Goal: Task Accomplishment & Management: Manage account settings

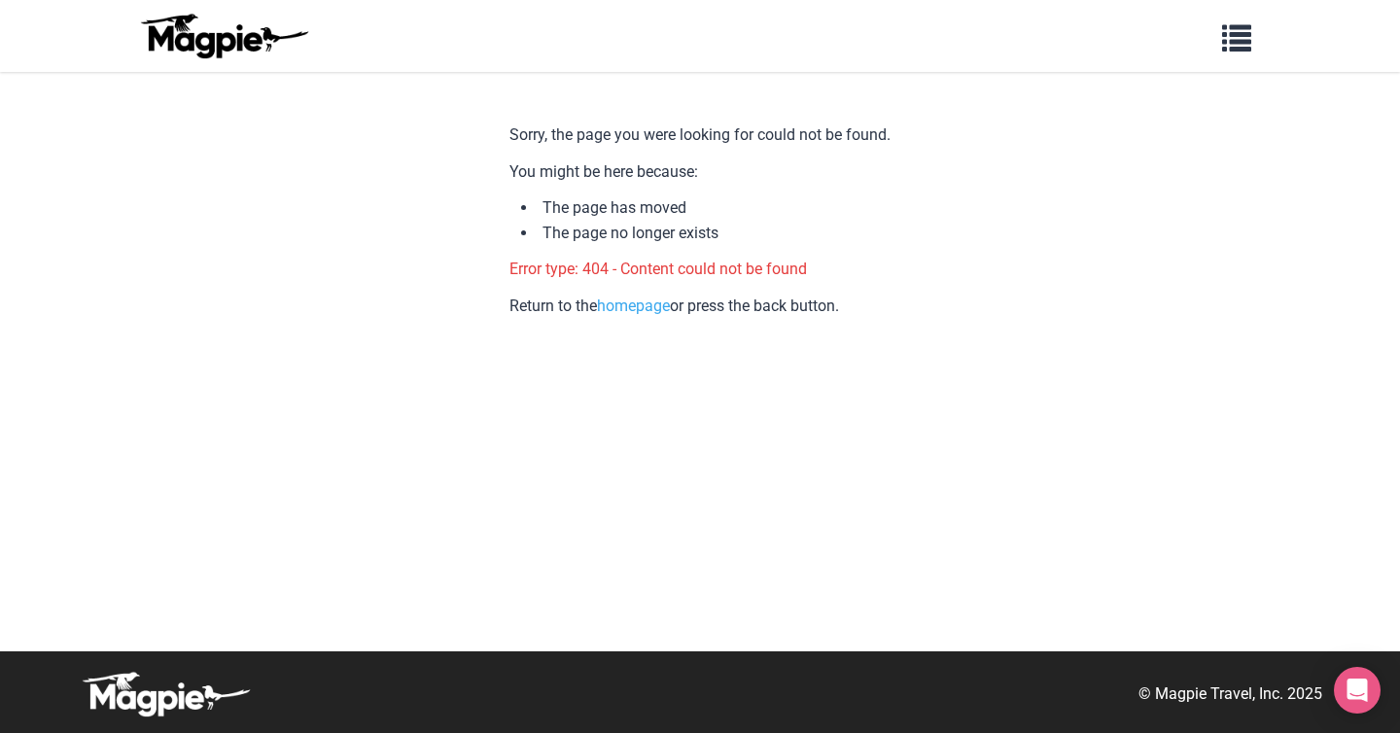
click at [180, 23] on img at bounding box center [223, 36] width 175 height 47
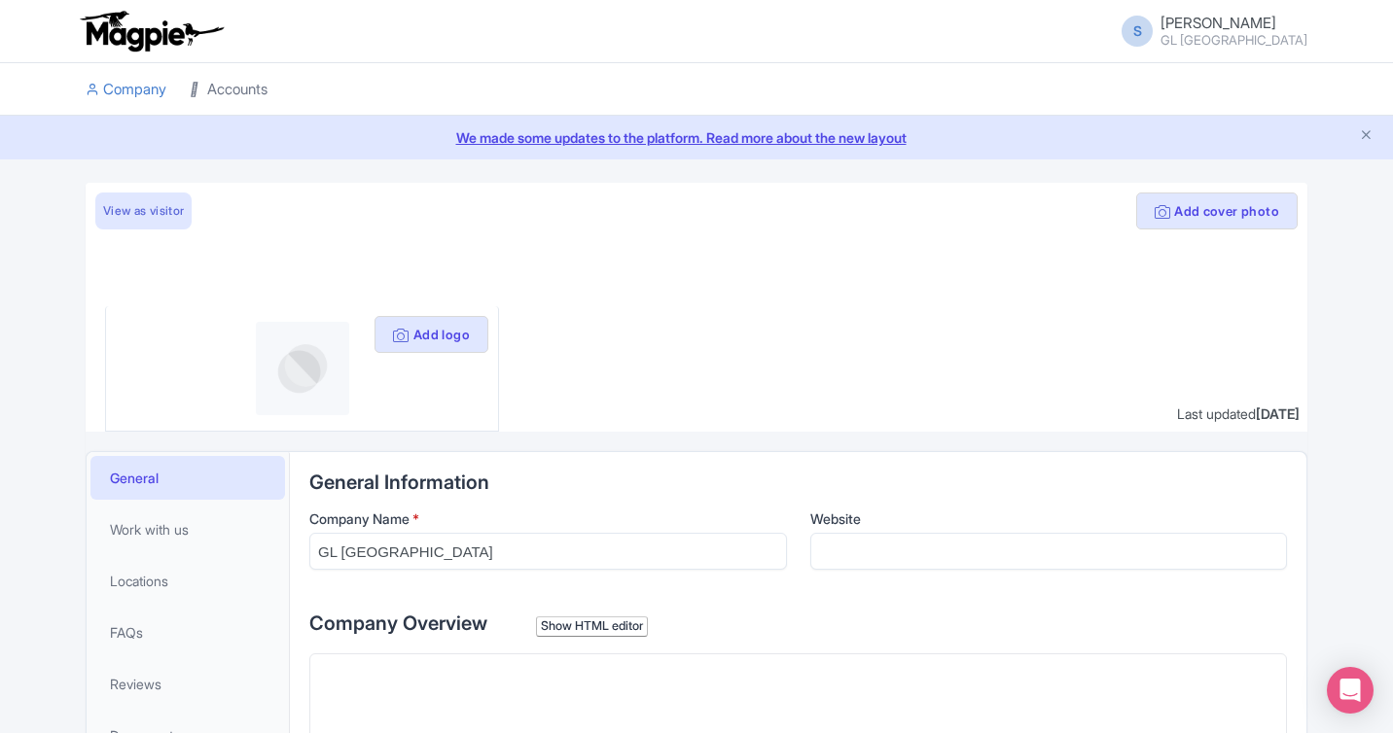
click at [234, 83] on link "Accounts" at bounding box center [229, 89] width 78 height 53
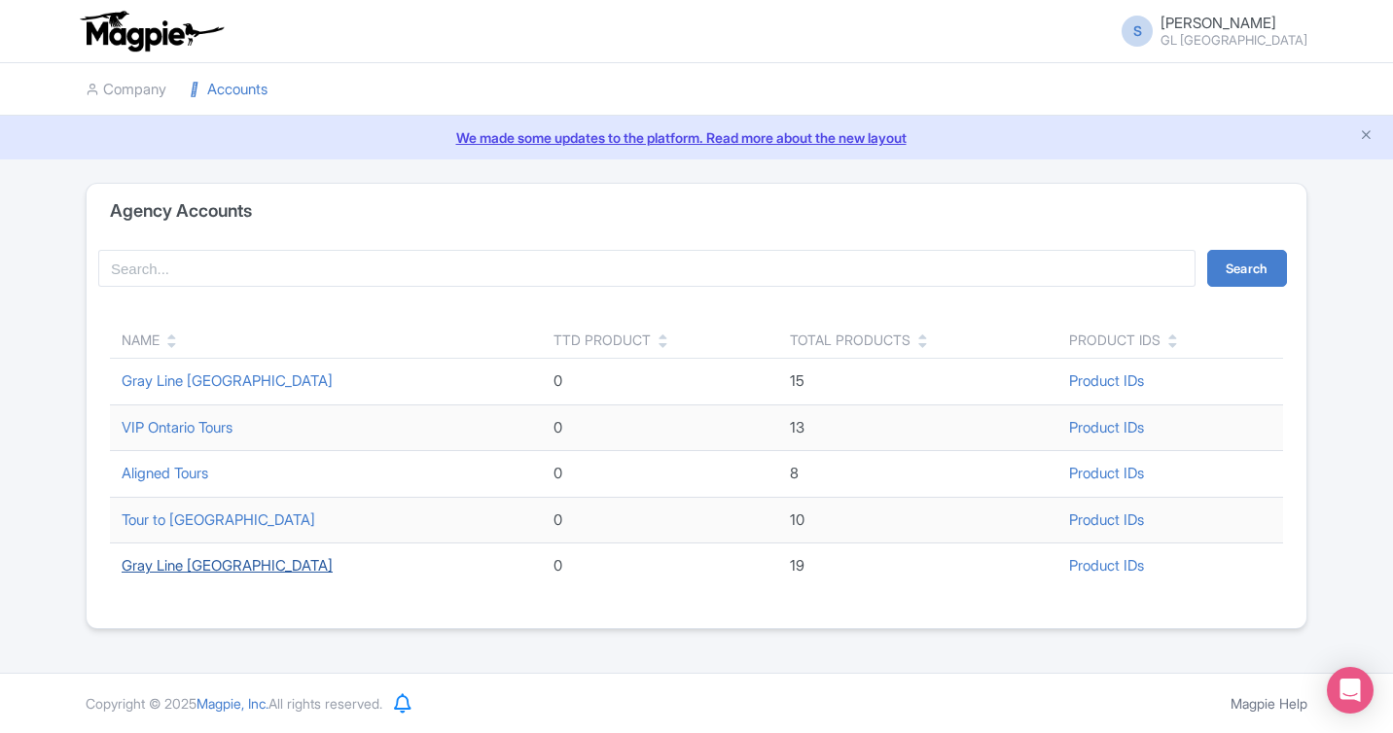
click at [216, 565] on link "Gray Line [GEOGRAPHIC_DATA]" at bounding box center [227, 565] width 211 height 18
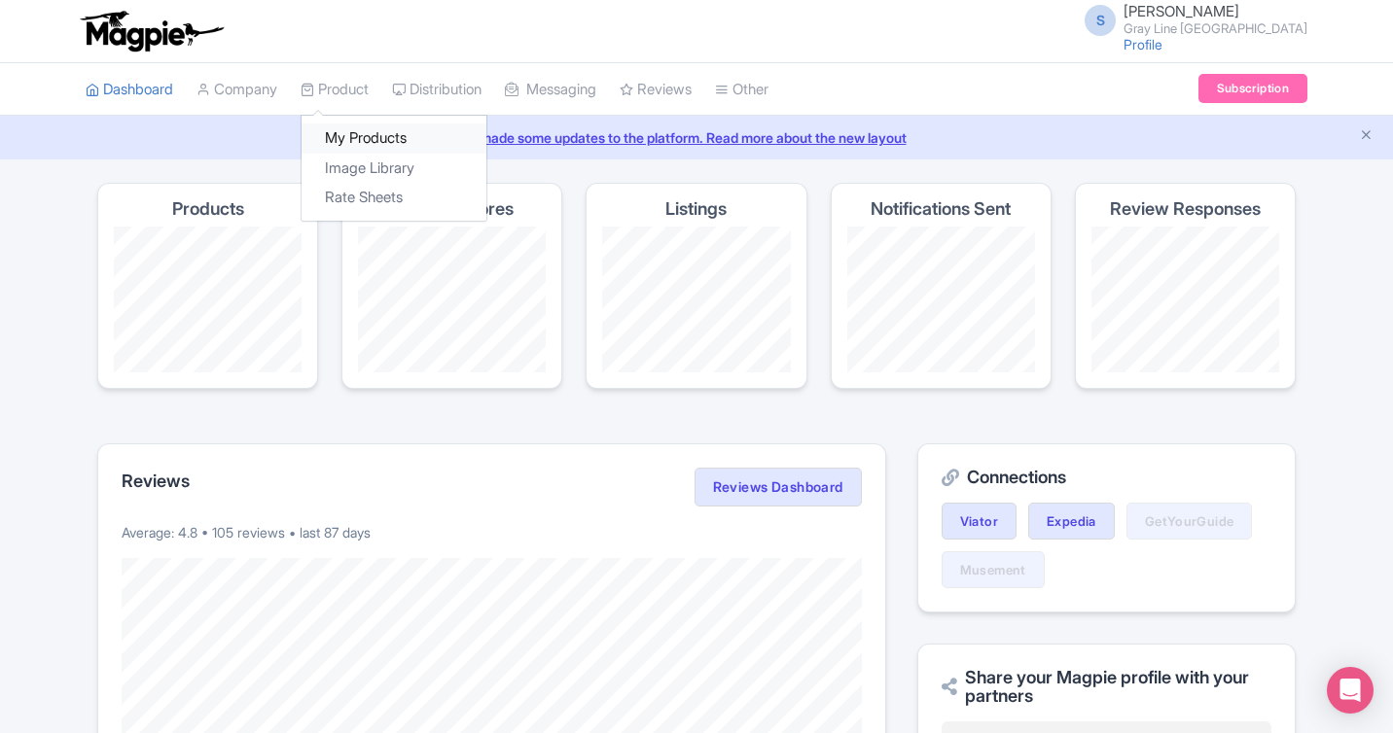
click at [359, 124] on link "My Products" at bounding box center [393, 139] width 185 height 30
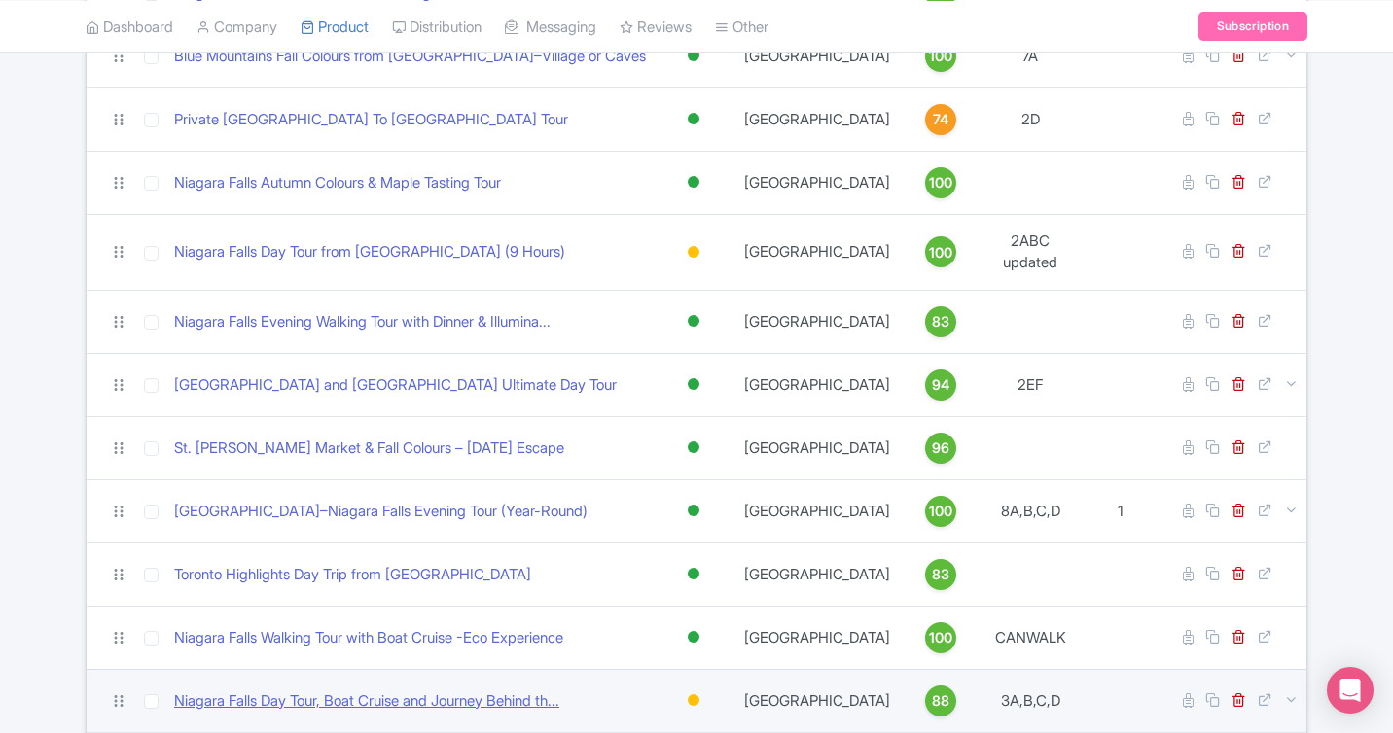
scroll to position [850, 0]
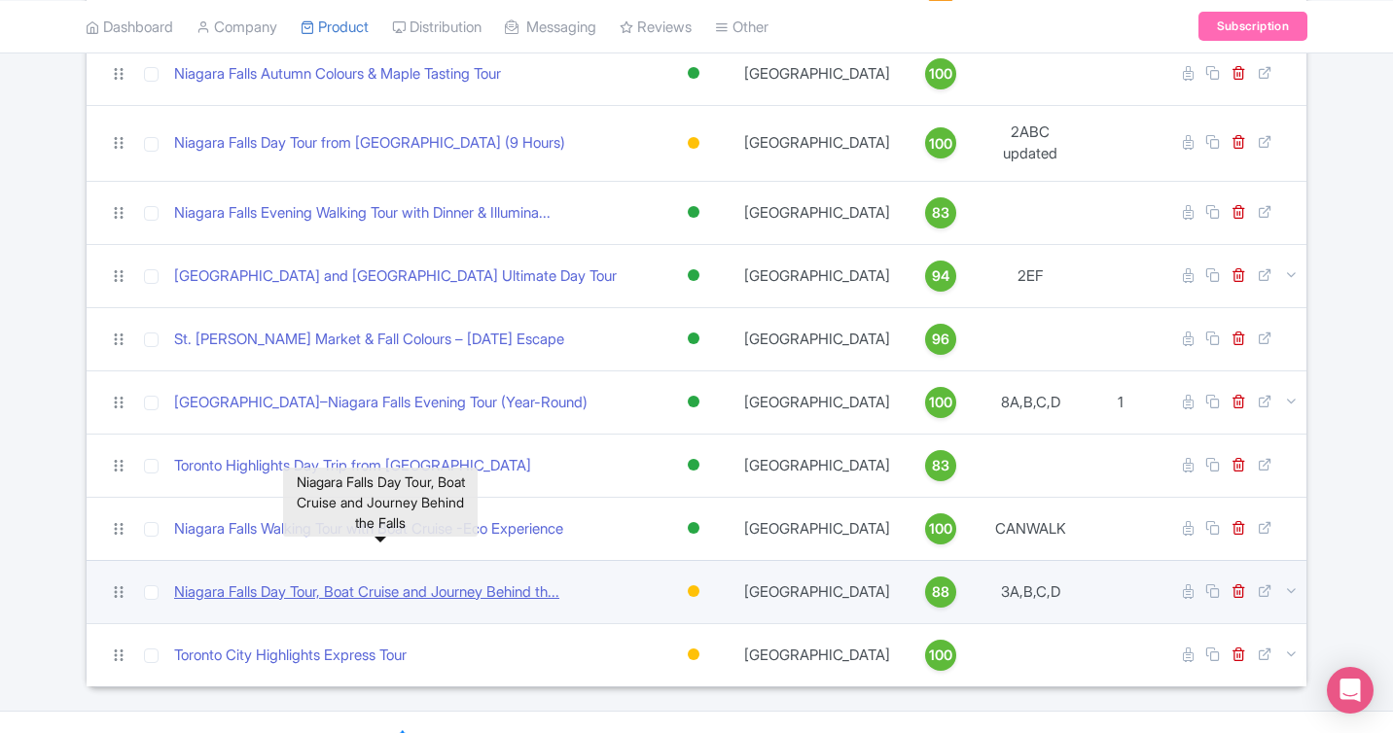
click at [345, 582] on link "Niagara Falls Day Tour, Boat Cruise and Journey Behind th..." at bounding box center [366, 593] width 385 height 22
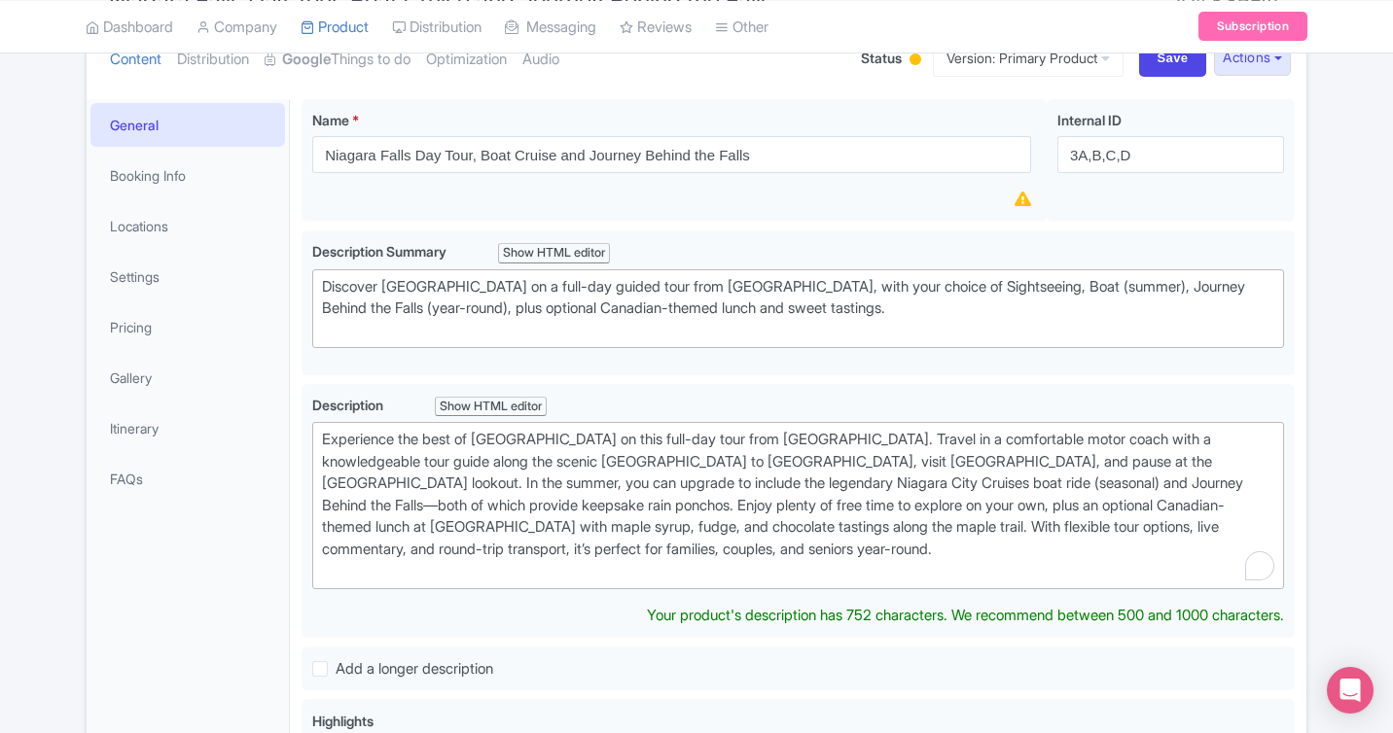
scroll to position [244, 0]
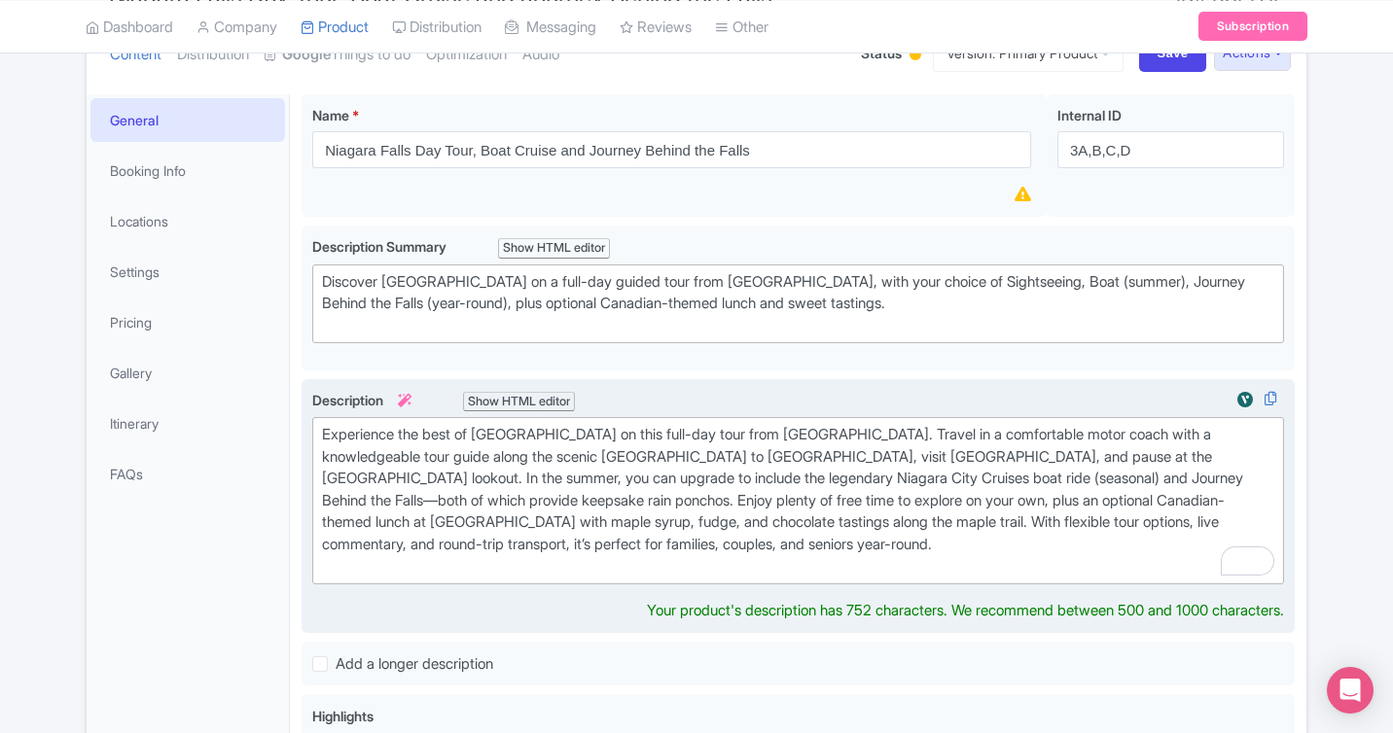
click at [741, 479] on div "Experience the best of [GEOGRAPHIC_DATA] on this full-day tour from [GEOGRAPHIC…" at bounding box center [798, 501] width 952 height 154
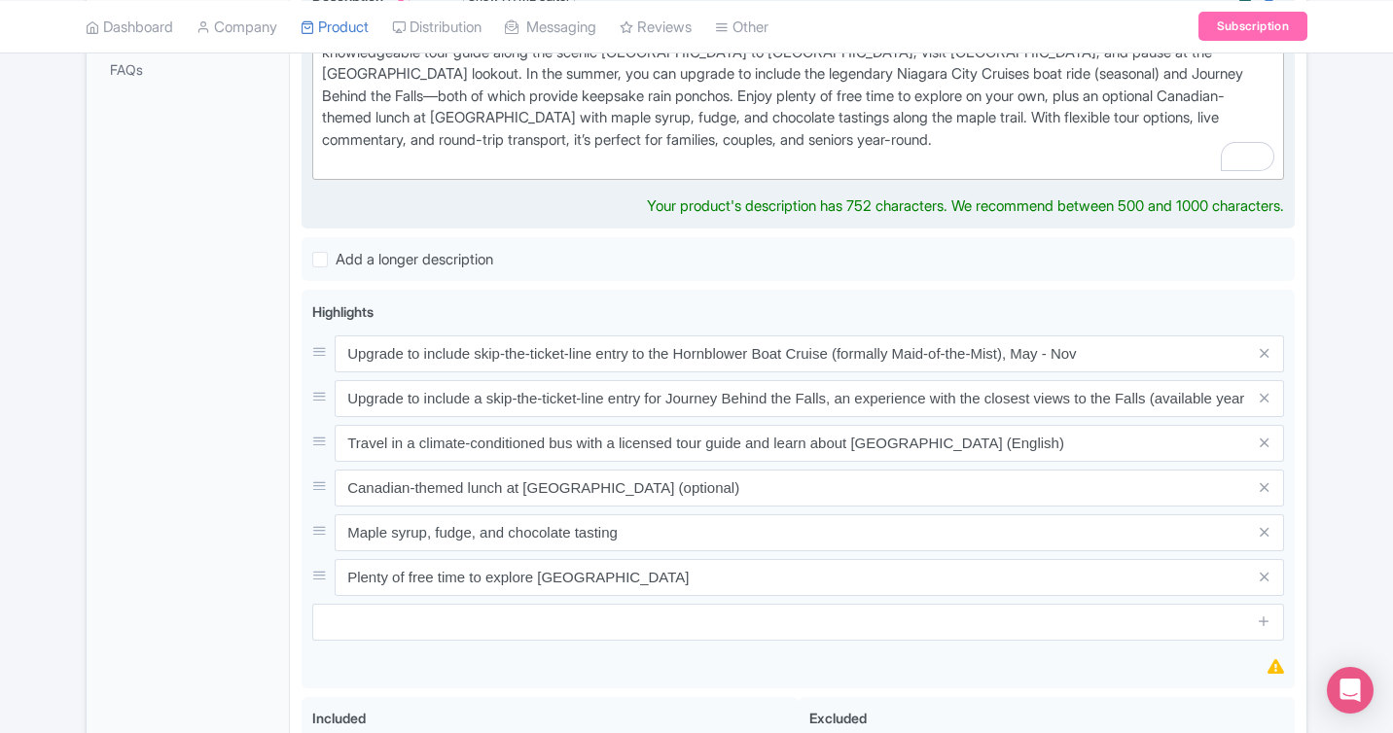
scroll to position [597, 0]
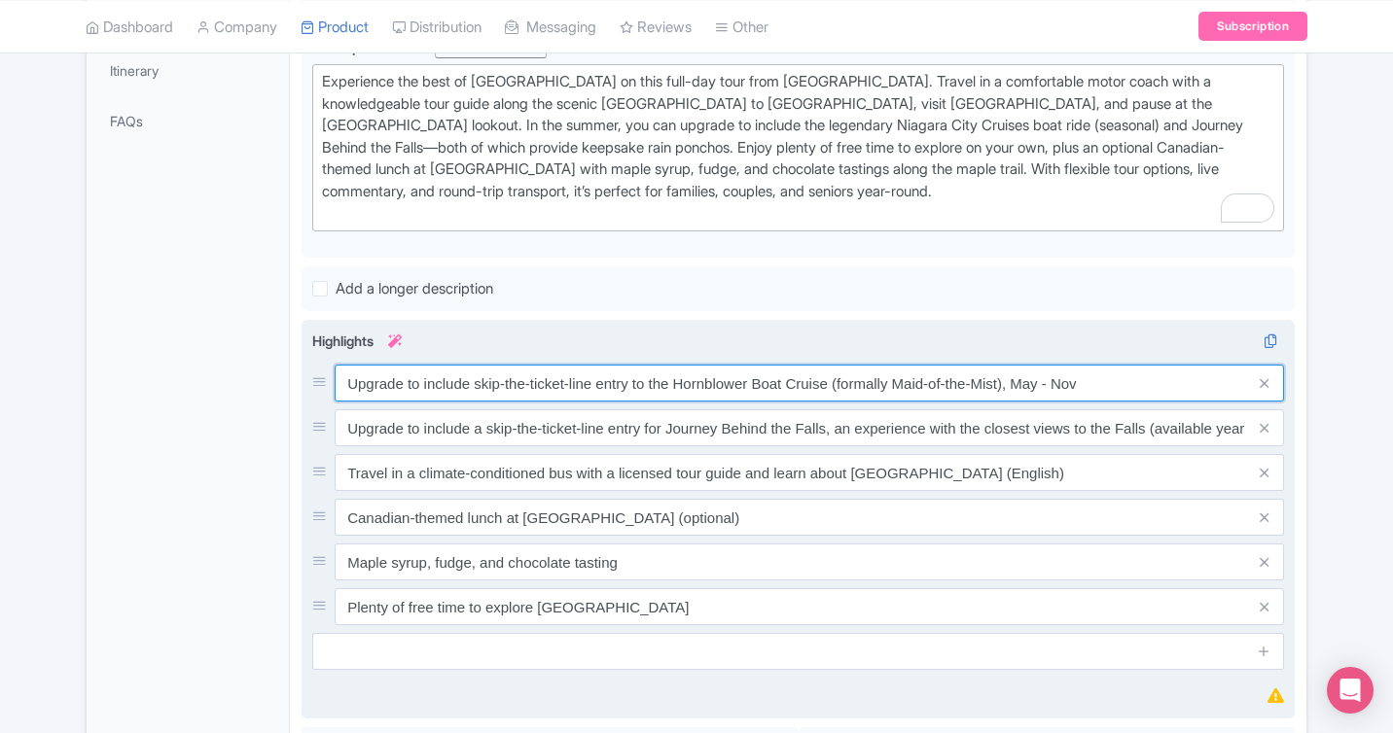
click at [1105, 405] on div "Upgrade to include skip-the-ticket-line entry to the Hornblower Boat Cruise (fo…" at bounding box center [798, 495] width 972 height 261
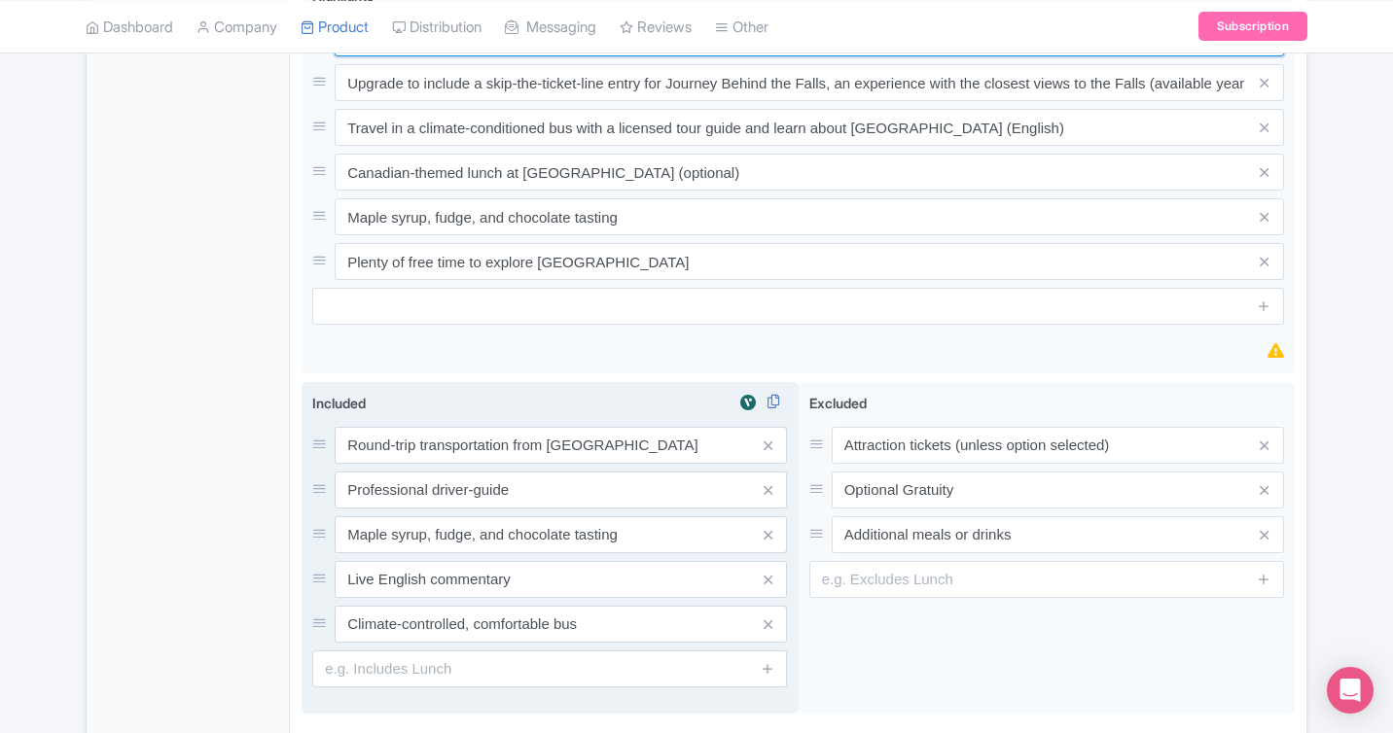
scroll to position [1088, 0]
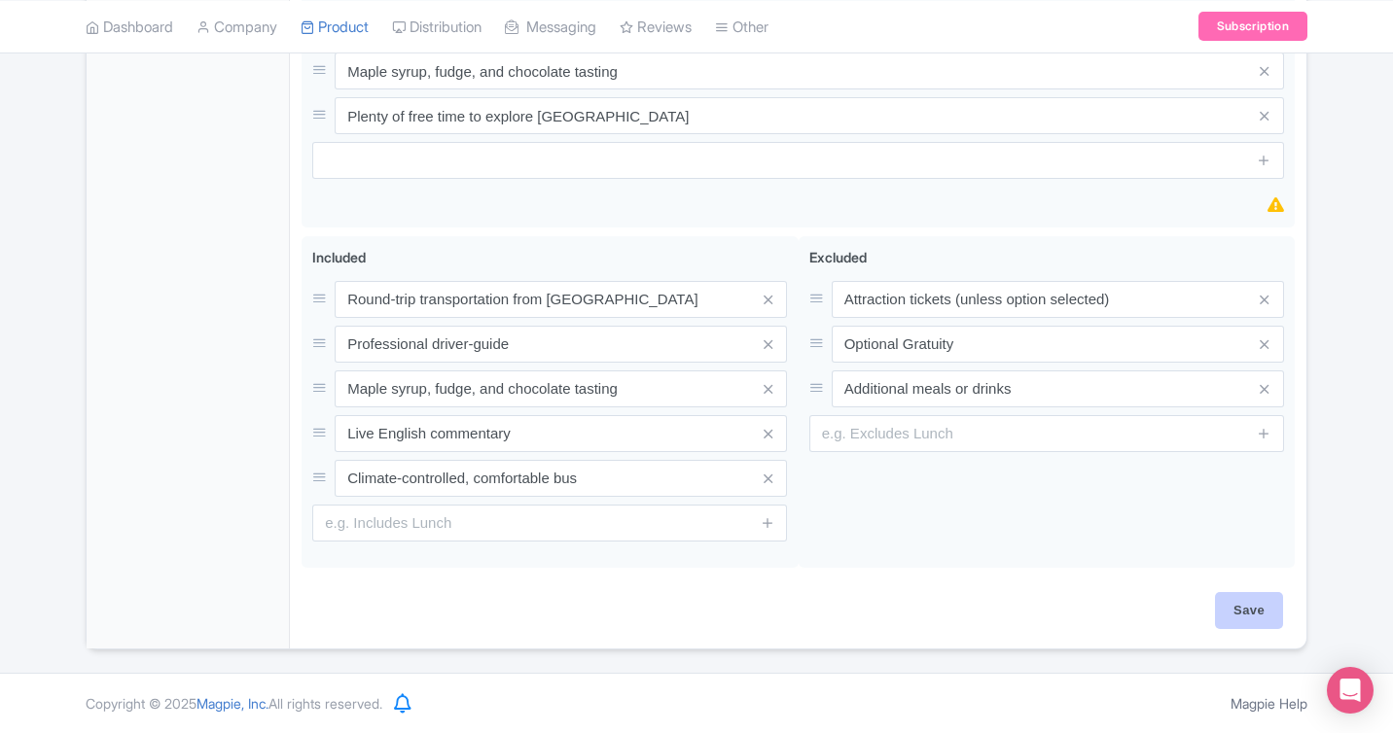
type input "Upgrade to include skip-the-ticket-line entry to the Hornblower Boat Cruise (fo…"
click at [1234, 617] on input "Save" at bounding box center [1249, 610] width 68 height 37
type input "Saving..."
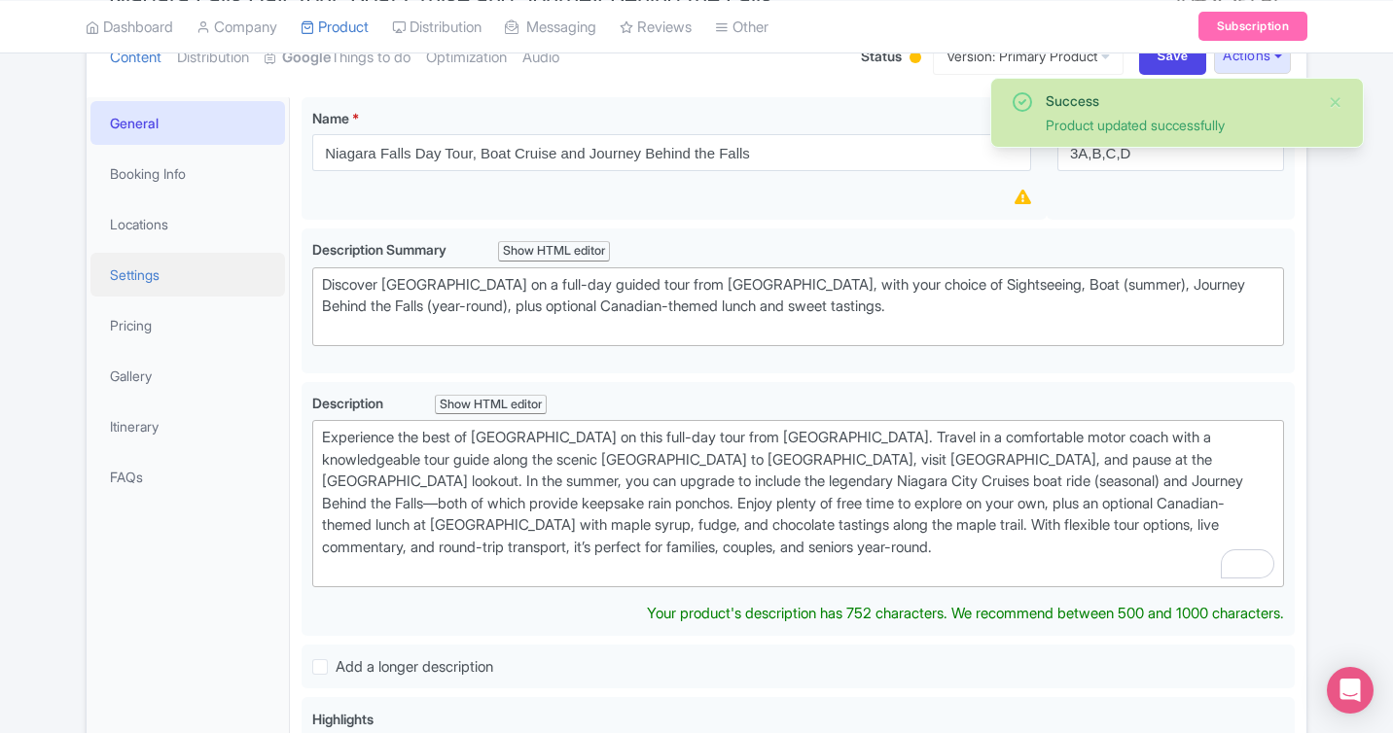
scroll to position [240, 0]
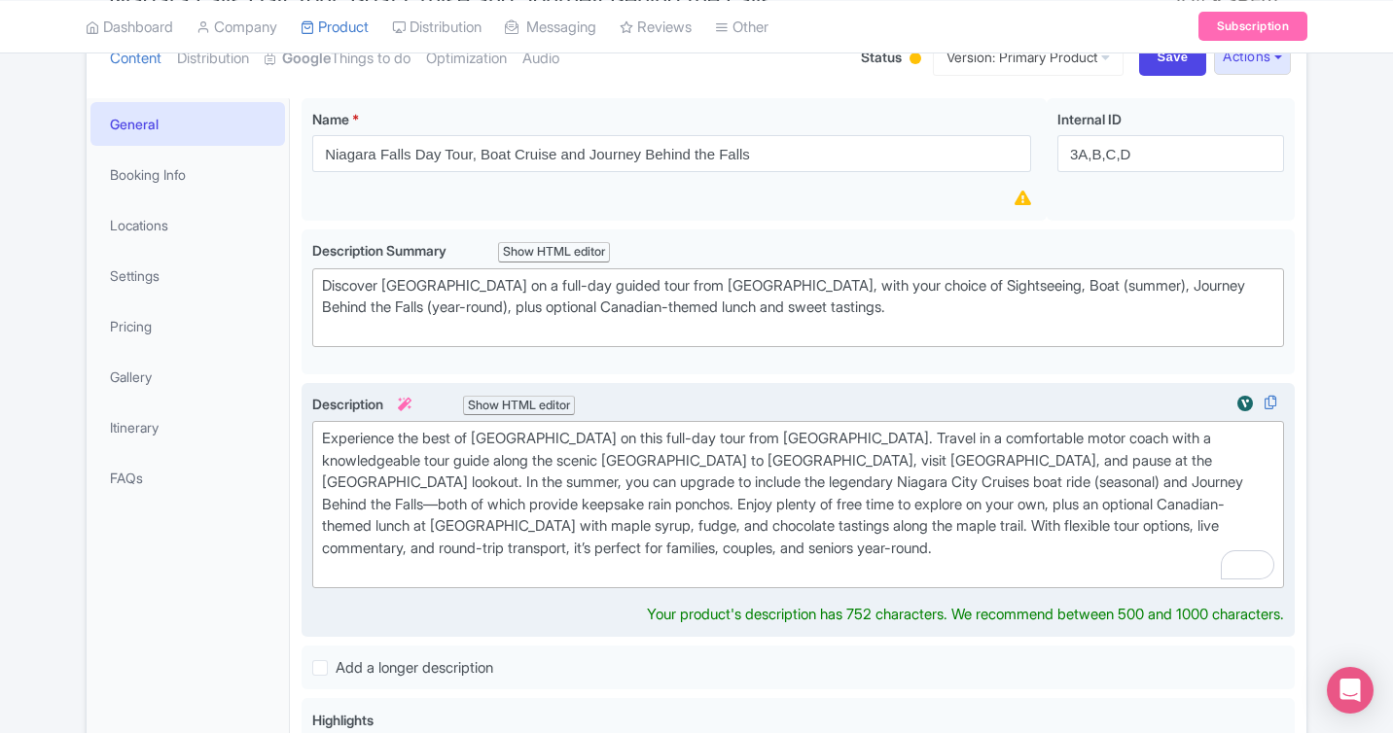
click at [998, 476] on div "Experience the best of Niagara Falls on this full-day tour from Toronto. Travel…" at bounding box center [798, 505] width 952 height 154
type trix-editor "<div>Experience the best of Niagara Falls on this full-day tour from Toronto. T…"
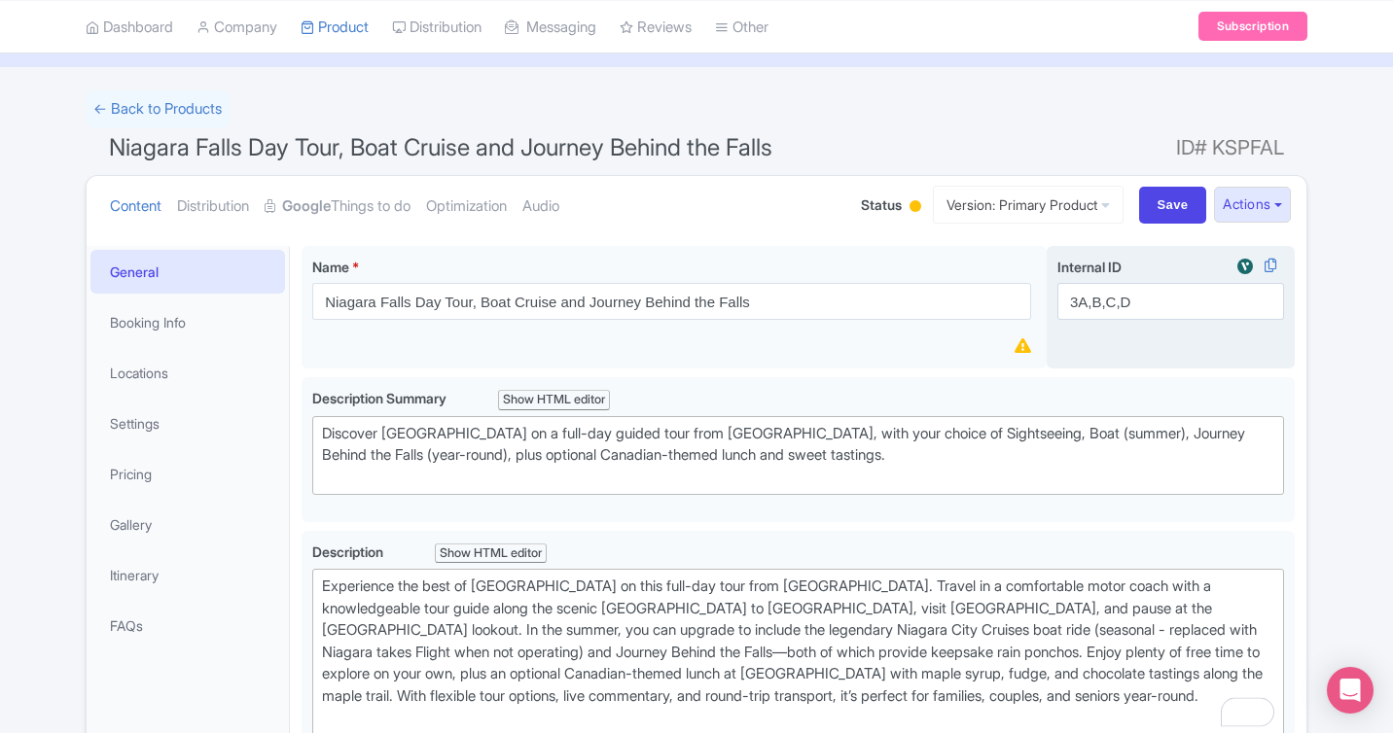
scroll to position [0, 0]
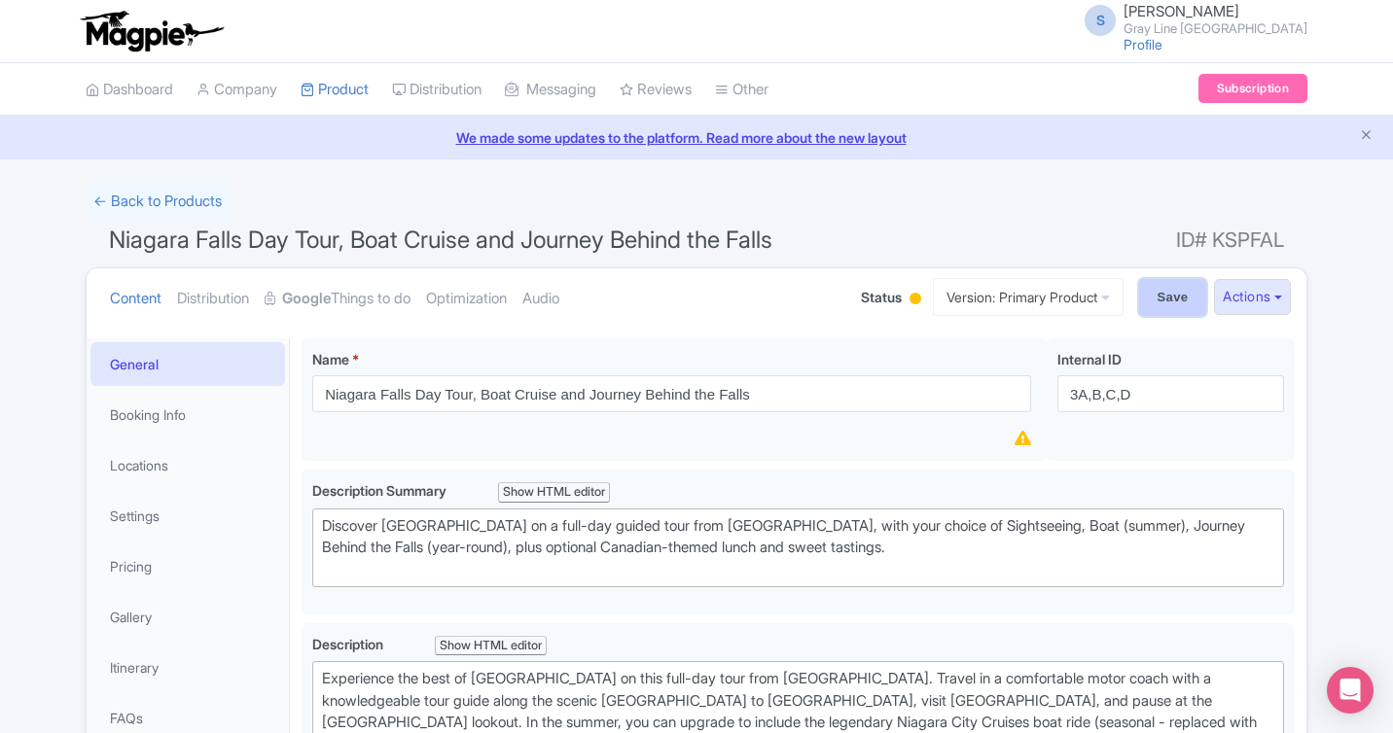
click at [1156, 301] on input "Save" at bounding box center [1173, 297] width 68 height 37
type input "Saving..."
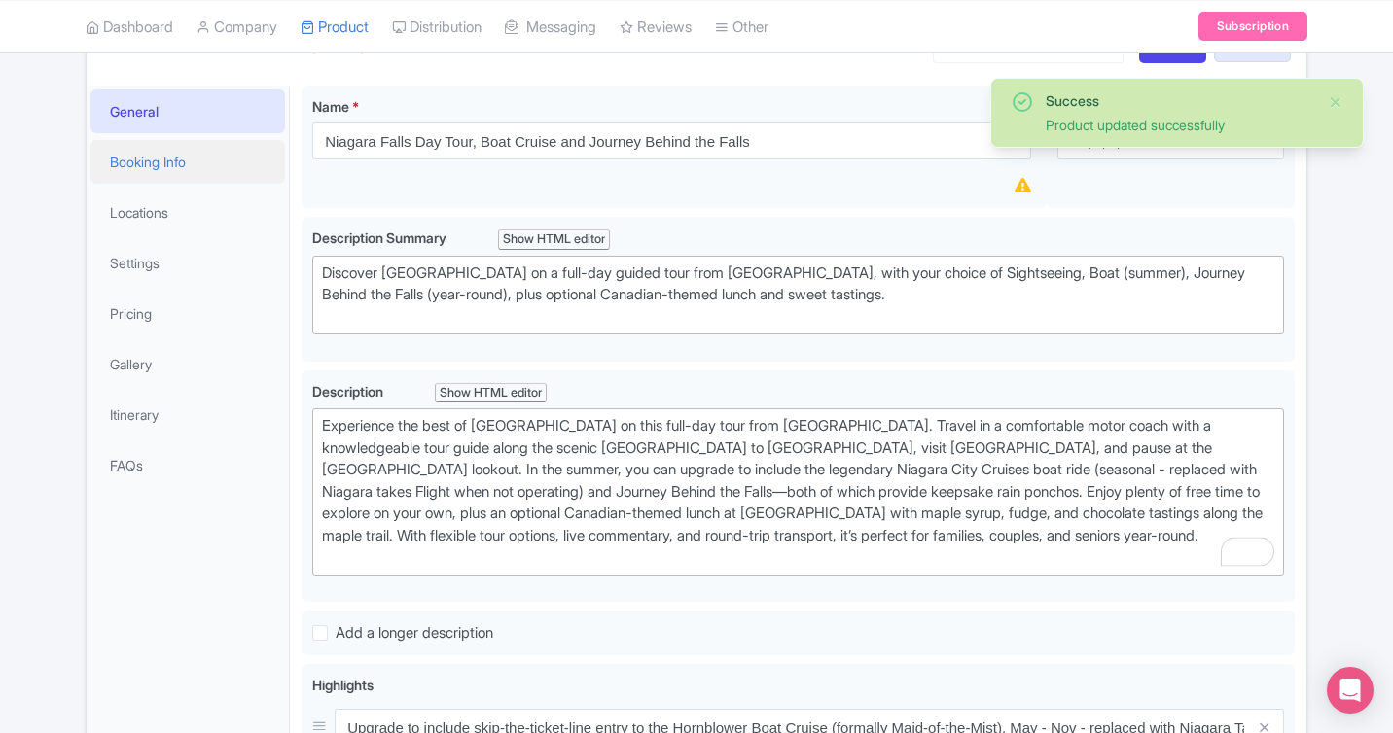
click at [159, 148] on link "Booking Info" at bounding box center [187, 162] width 194 height 44
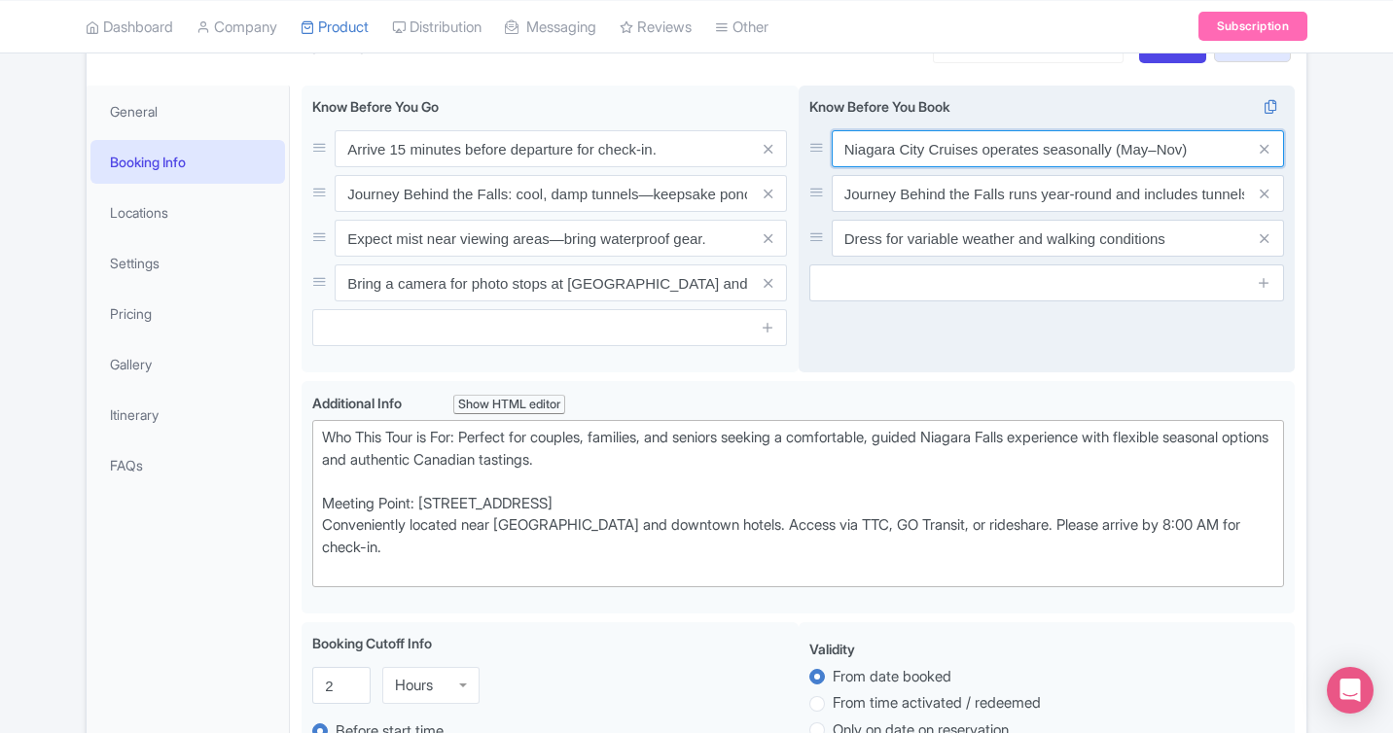
click at [1218, 159] on input "Niagara City Cruises operates seasonally (May–Nov)" at bounding box center [1057, 148] width 452 height 37
click at [1230, 147] on input "Niagara City Cruises operates seasonally (May–Nov)" at bounding box center [1057, 148] width 452 height 37
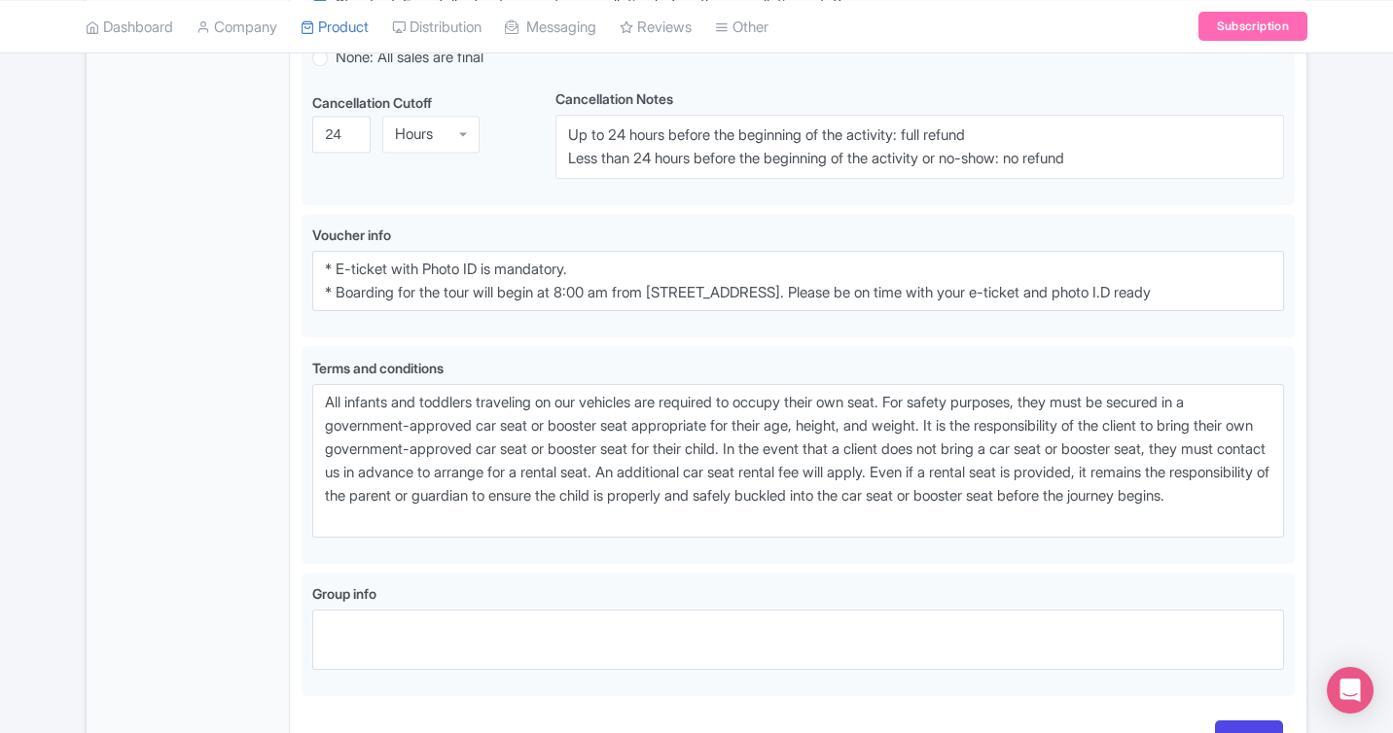
scroll to position [1351, 0]
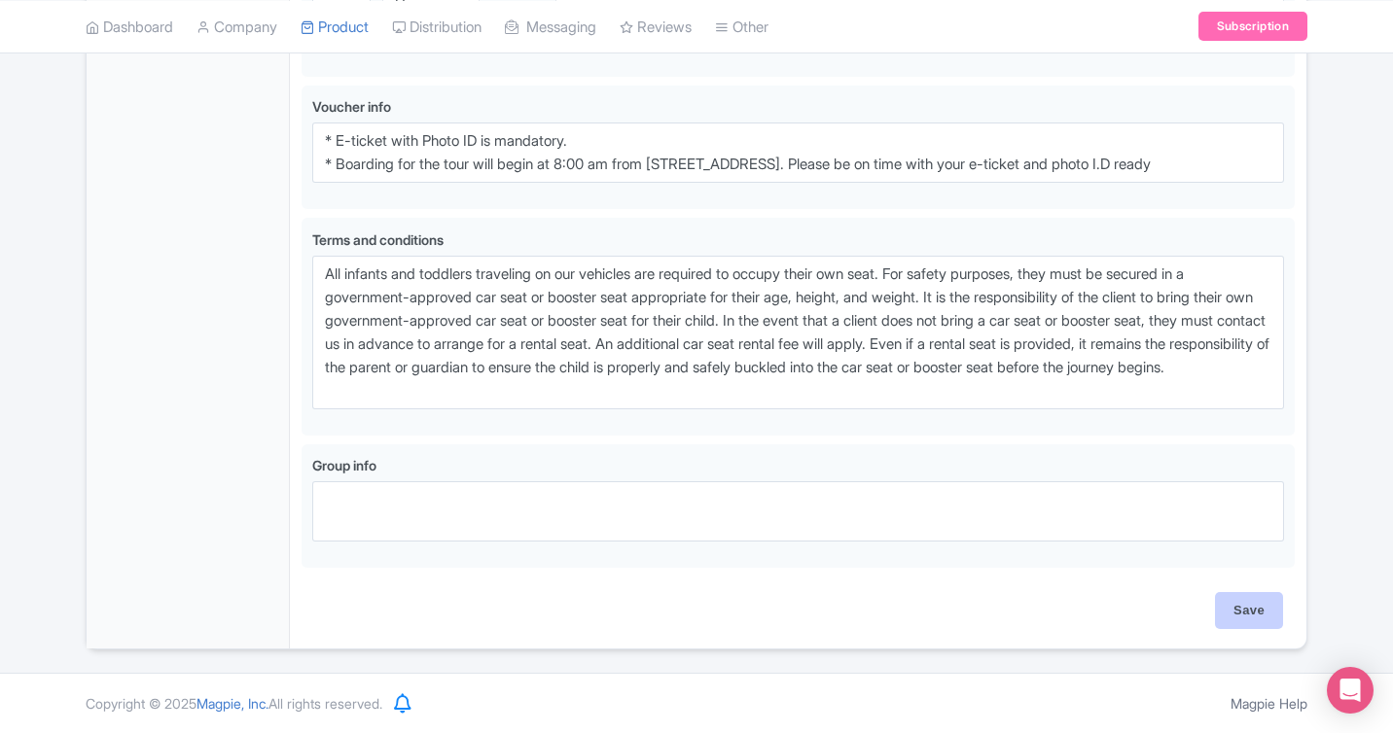
type input "Niagara City Cruises operates seasonally (May–Nov) - replaced with Niagara take…"
click at [1221, 601] on input "Save" at bounding box center [1249, 610] width 68 height 37
type input "Saving..."
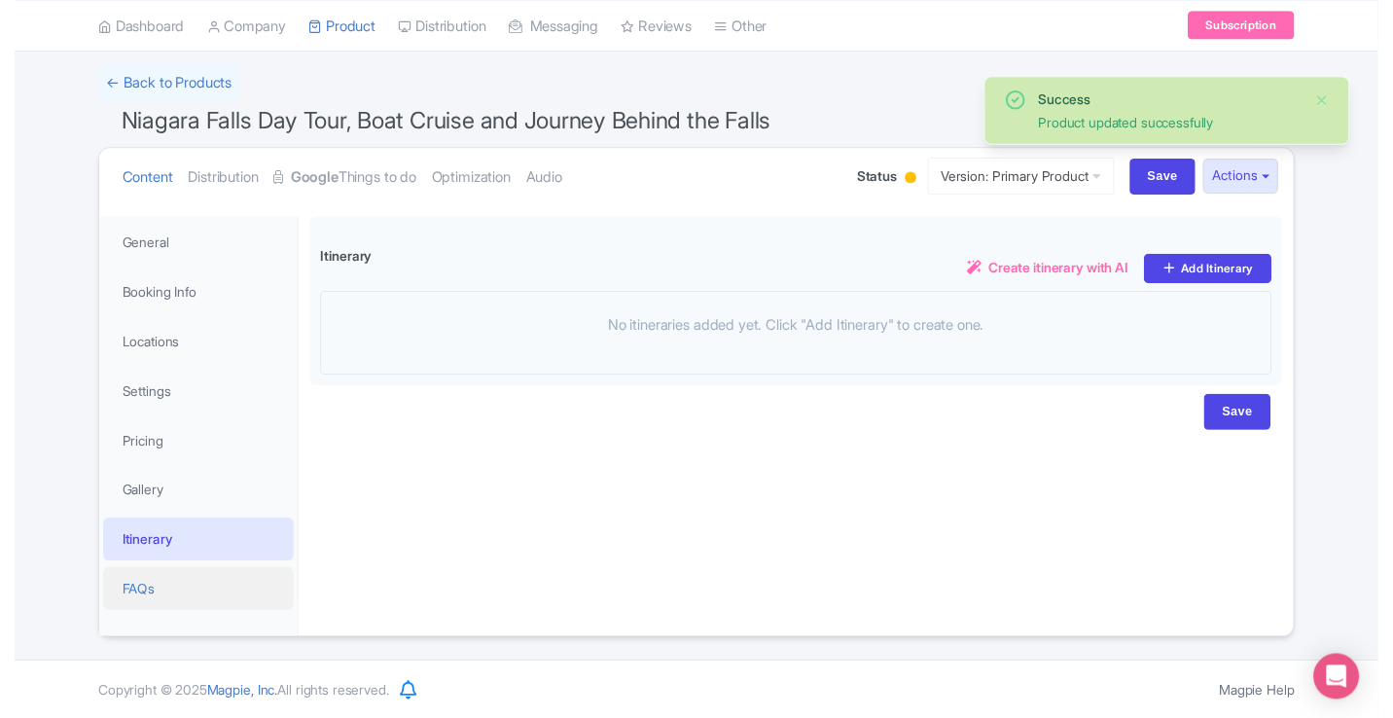
scroll to position [133, 0]
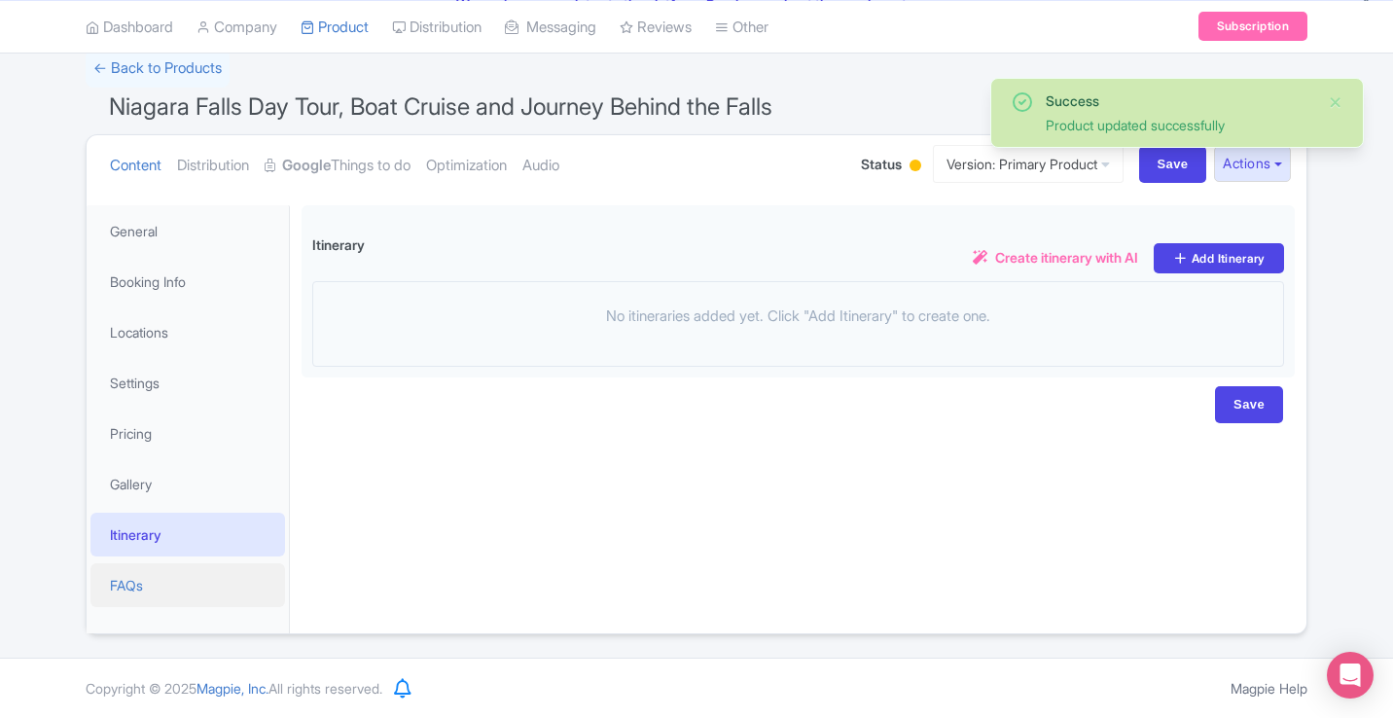
click at [124, 599] on link "FAQs" at bounding box center [187, 585] width 194 height 44
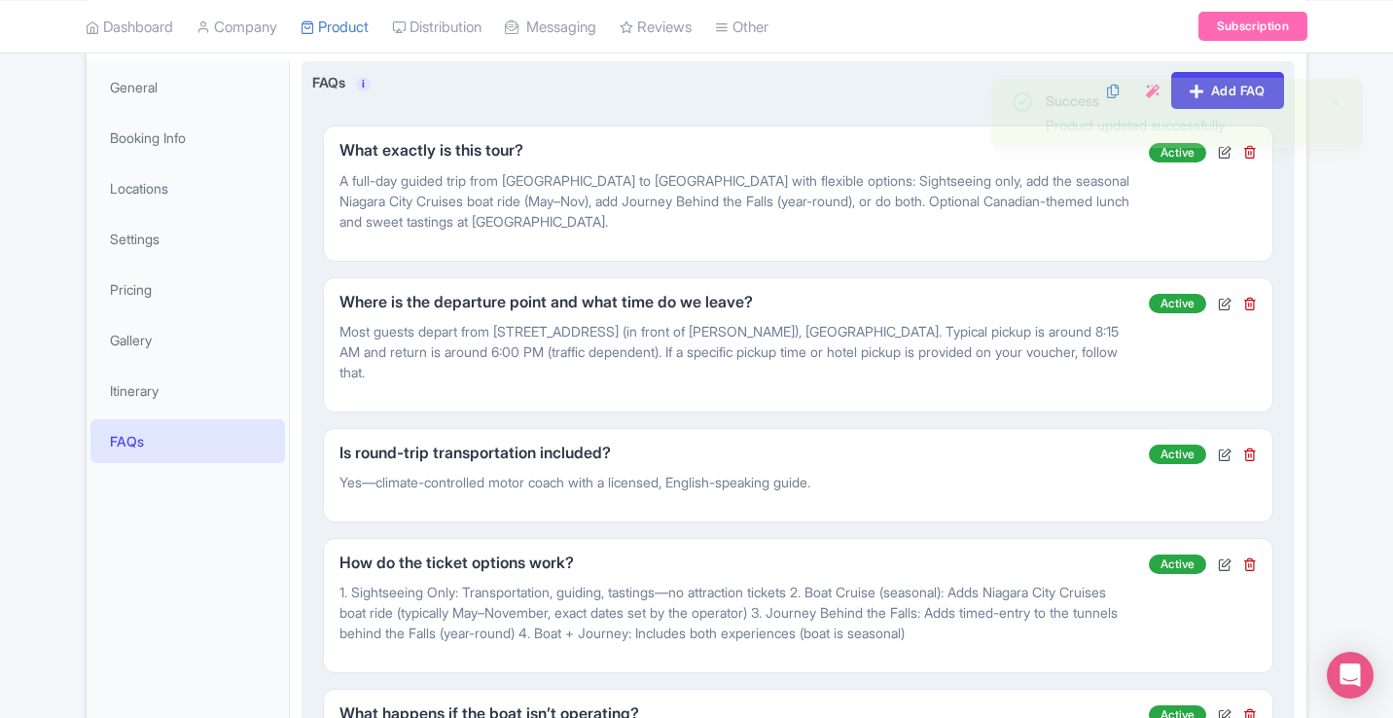
scroll to position [282, 0]
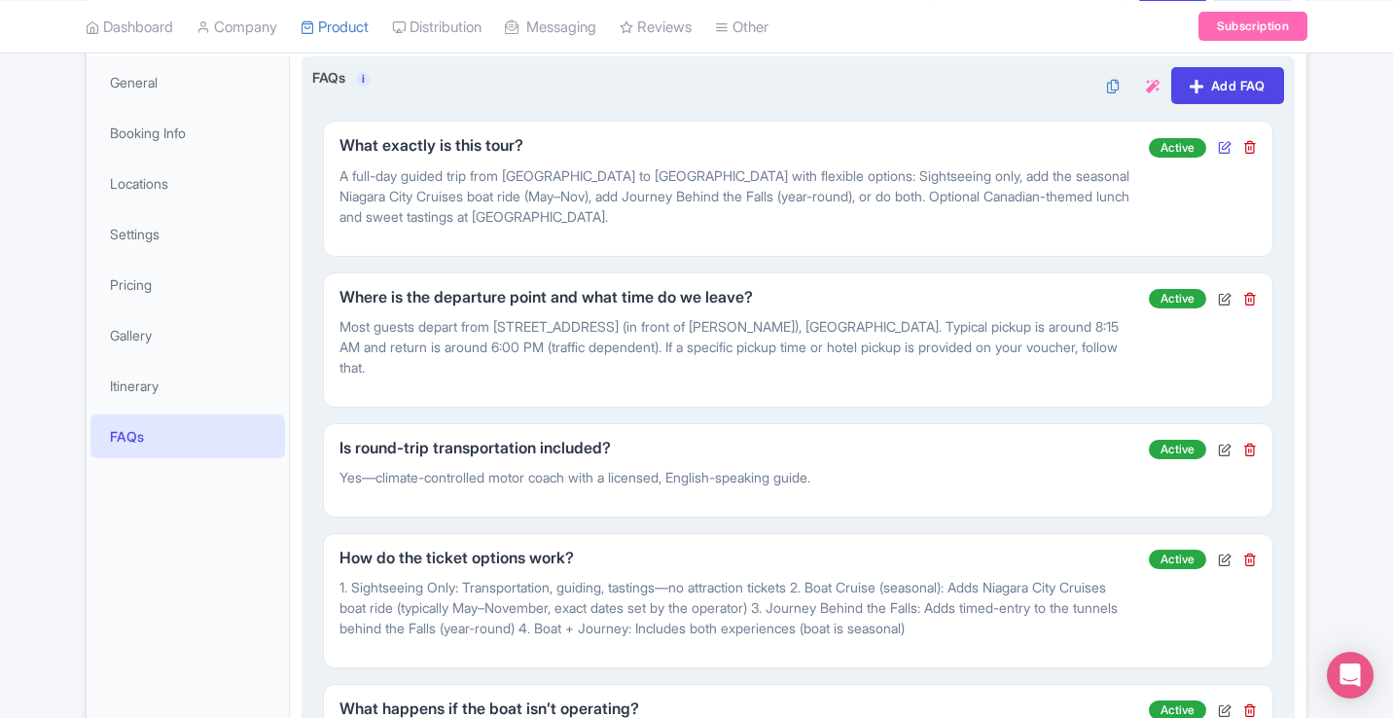
click at [1223, 148] on icon at bounding box center [1225, 147] width 14 height 14
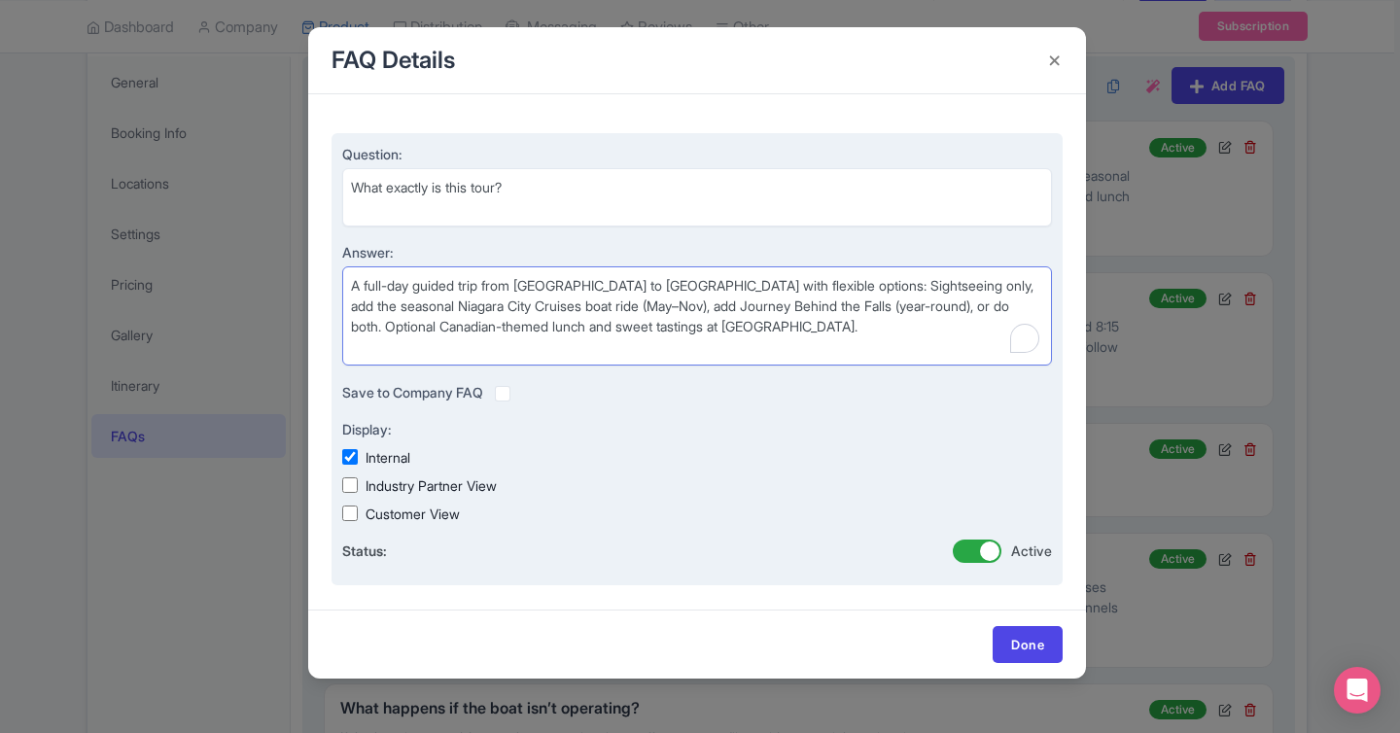
click at [617, 285] on textarea "A full-day guided trip from [GEOGRAPHIC_DATA] to [GEOGRAPHIC_DATA] with flexibl…" at bounding box center [697, 315] width 710 height 99
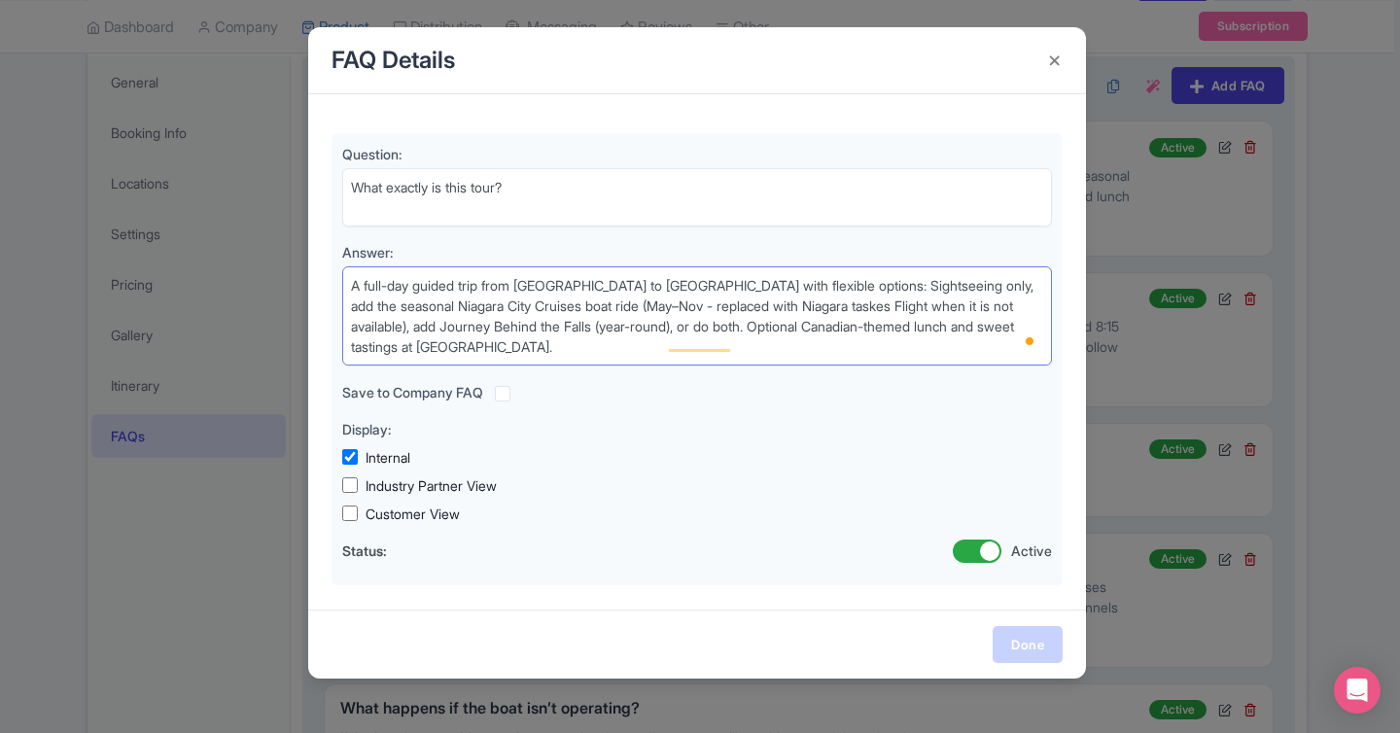
type textarea "A full-day guided trip from [GEOGRAPHIC_DATA] to [GEOGRAPHIC_DATA] with flexibl…"
click at [1023, 651] on link "Done" at bounding box center [1028, 644] width 70 height 37
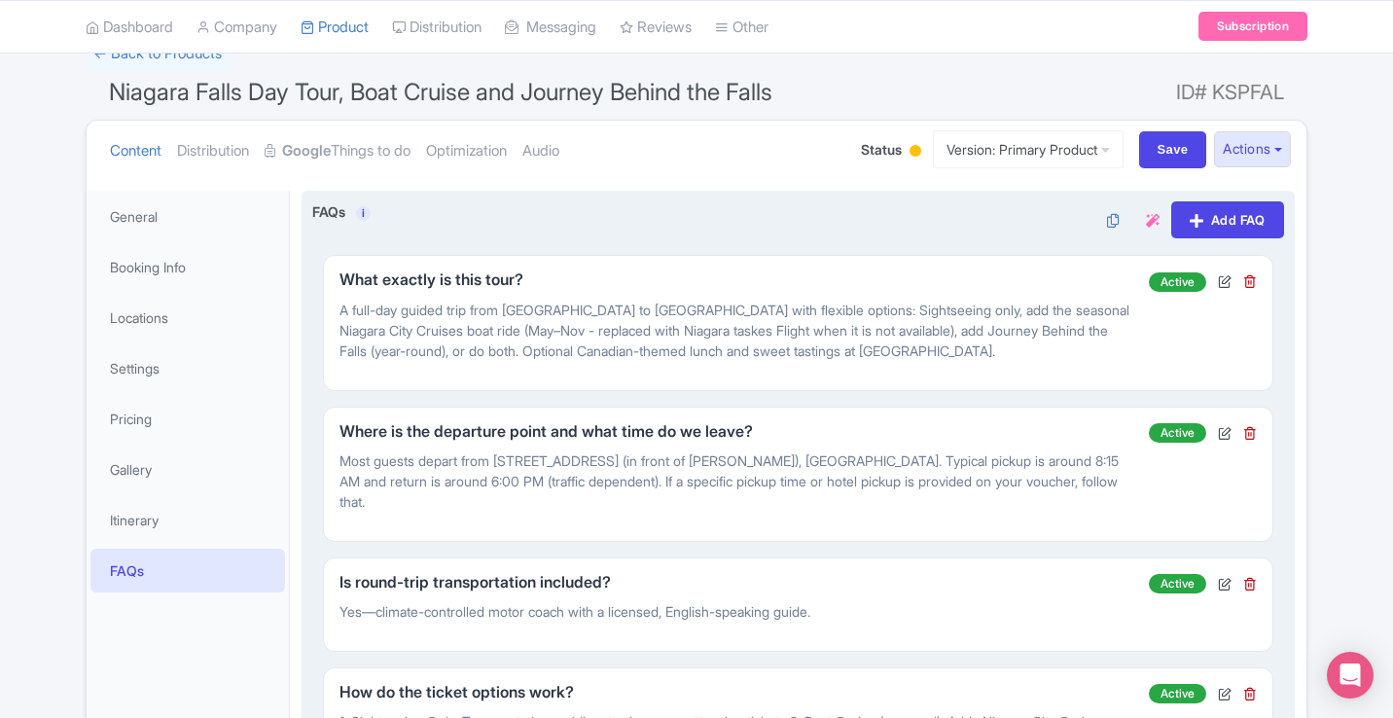
scroll to position [0, 0]
